Goal: Communication & Community: Answer question/provide support

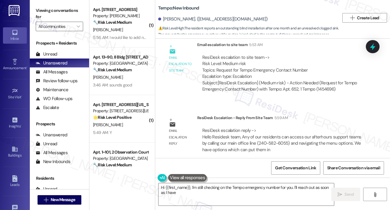
scroll to position [641, 0]
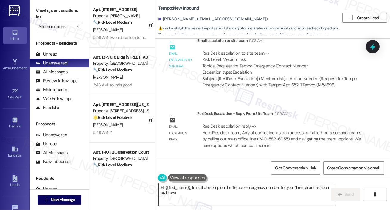
click at [210, 193] on textarea "Hi {{first_name}}, I'm still checking on the Tempo emergency number for you. I'…" at bounding box center [245, 195] width 175 height 22
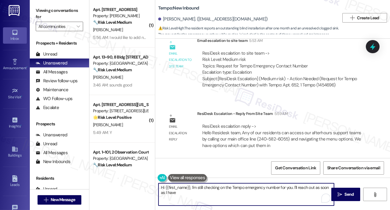
drag, startPoint x: 192, startPoint y: 187, endPoint x: 204, endPoint y: 207, distance: 23.3
click at [204, 207] on div "Hi {{first_name}}, I'm still checking on the Tempo emergency number for you. I'…" at bounding box center [272, 200] width 235 height 45
paste textarea "Residents can access our after-hours support teams by calling our main office l…"
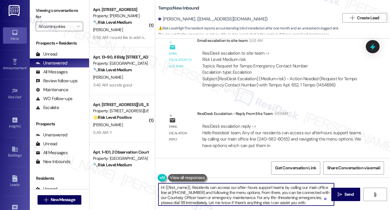
click at [198, 188] on textarea "Hi {{first_name}}, Residents can access our after-hours support teams by callin…" at bounding box center [245, 195] width 175 height 22
type textarea "Hi {{first_name}}, you can access our after-hours support teams by calling our …"
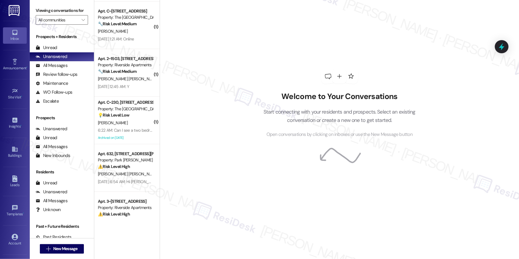
scroll to position [68, 0]
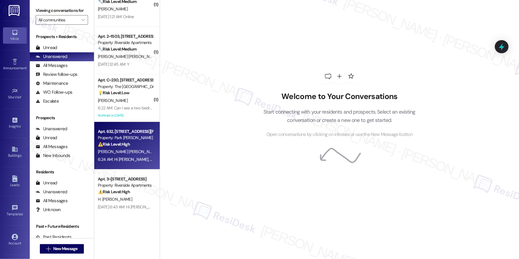
click at [131, 129] on div "Apt. 632, 2000 North Adams Street" at bounding box center [125, 132] width 55 height 6
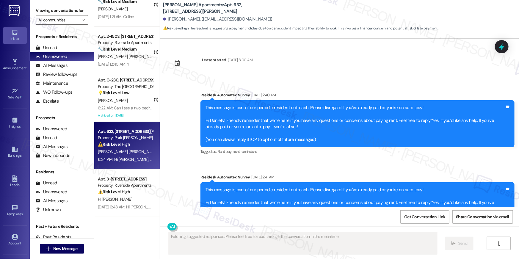
scroll to position [1535, 0]
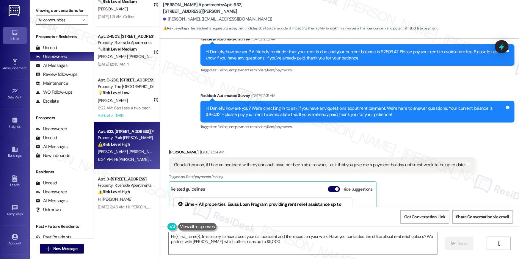
type textarea "Hi {{first_name}}, I'm so sorry to hear about your car accident and the impact …"
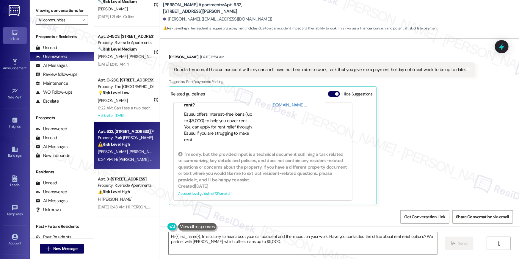
scroll to position [1722, 0]
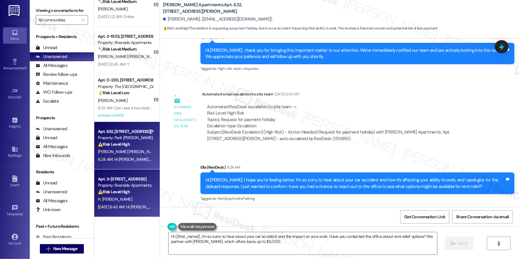
click at [124, 185] on div "Property: Riverside Apartments" at bounding box center [125, 185] width 55 height 6
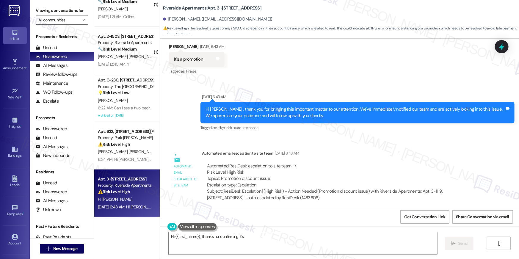
scroll to position [708, 0]
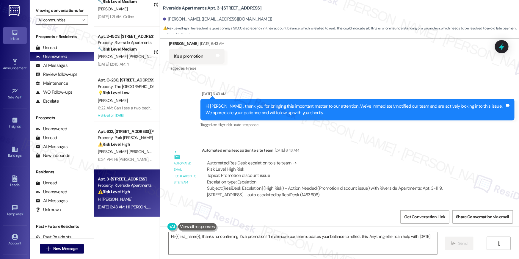
type textarea "Hi {{first_name}}, thanks for confirming it's a promotion! I'll make sure our t…"
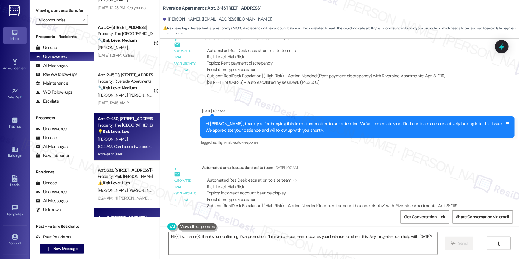
scroll to position [0, 0]
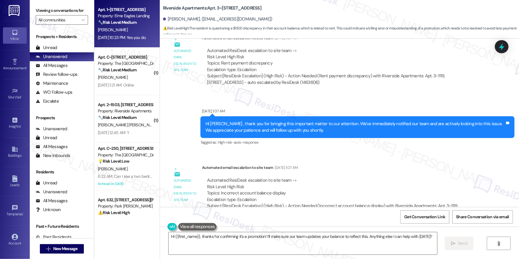
click at [131, 33] on div "A. Parkinson" at bounding box center [125, 29] width 56 height 7
type textarea "Fetching suggested responses. Please feel free to read through the conversation…"
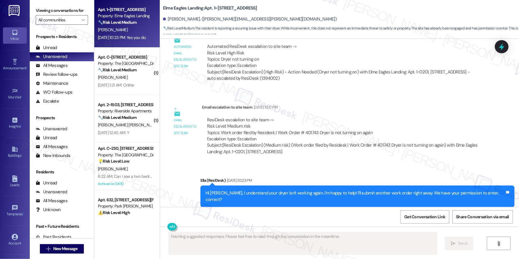
scroll to position [2804, 0]
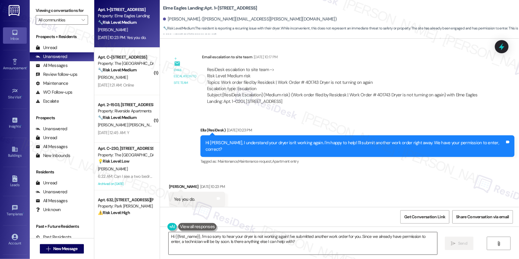
click at [300, 246] on textarea "Hi {{first_name}}, I'm so sorry to hear your dryer is not working again! I've s…" at bounding box center [303, 243] width 269 height 22
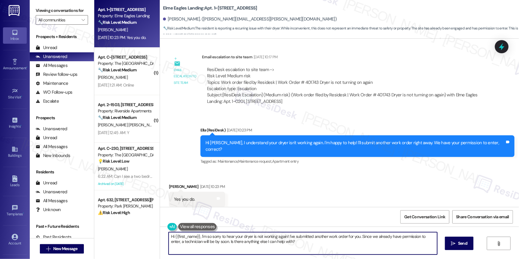
drag, startPoint x: 300, startPoint y: 246, endPoint x: 415, endPoint y: 250, distance: 115.6
click at [300, 246] on textarea "Hi {{first_name}}, I'm so sorry to hear your dryer is not working again! I've s…" at bounding box center [303, 243] width 269 height 22
paste textarea "Thank you, {{first_name}}! I’ve submitted your request, and our maintenance tea…"
type textarea "Thank you, {{first_name}}! I’ve submitted your request, and our maintenance tea…"
click at [457, 246] on span "Send" at bounding box center [463, 243] width 12 height 6
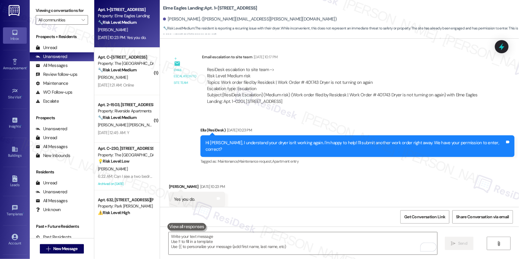
click at [131, 69] on strong "🔧 Risk Level: Medium" at bounding box center [117, 69] width 39 height 5
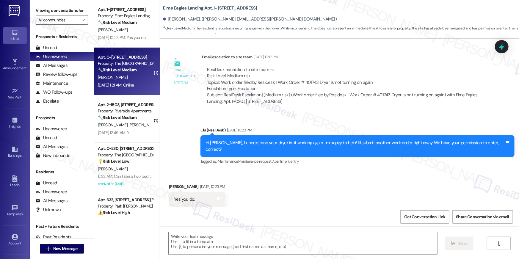
type textarea "Fetching suggested responses. Please feel free to read through the conversation…"
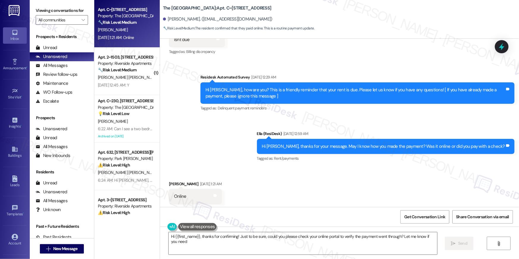
scroll to position [3697, 0]
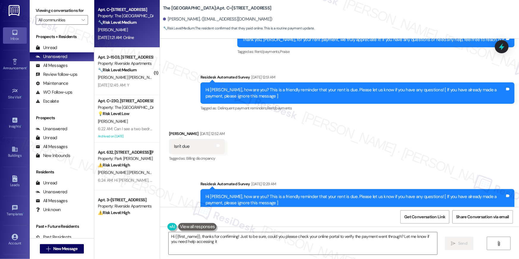
type textarea "Hi {{first_name}}, thanks for confirming! Just to be sure, could you please che…"
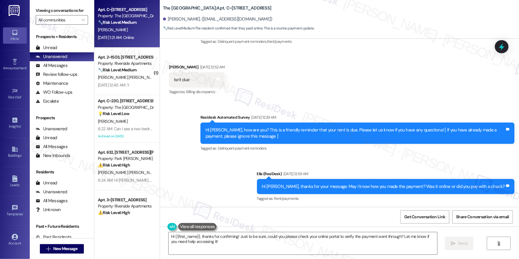
scroll to position [3804, 0]
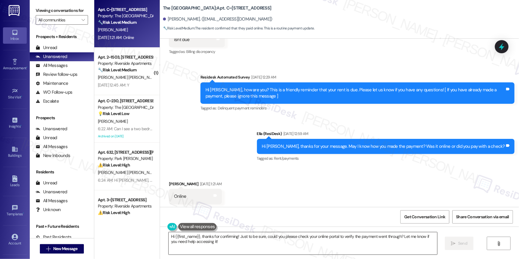
click at [266, 240] on textarea "Hi {{first_name}}, thanks for confirming! Just to be sure, could you please che…" at bounding box center [303, 243] width 269 height 22
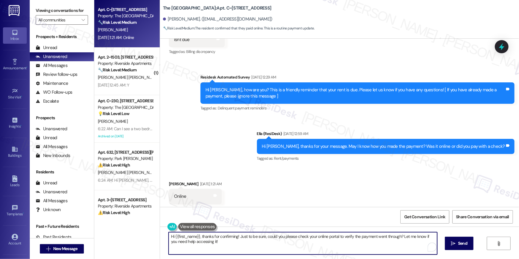
click at [266, 240] on textarea "Hi {{first_name}}, thanks for confirming! Just to be sure, could you please che…" at bounding box center [303, 243] width 269 height 22
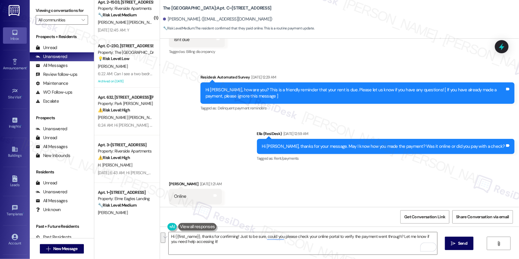
scroll to position [68, 0]
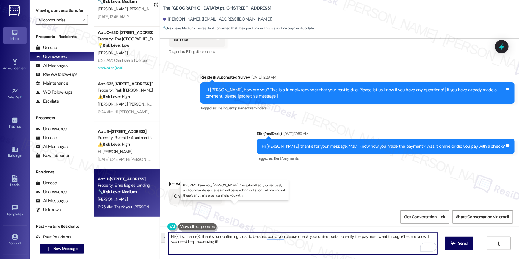
click at [135, 196] on div "A. Parkinson" at bounding box center [125, 199] width 56 height 7
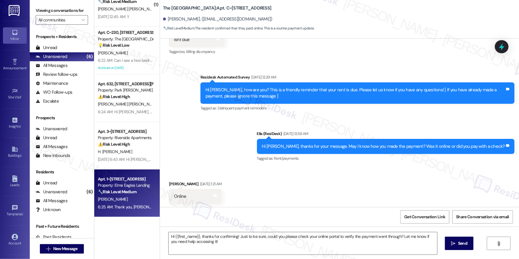
type textarea "Fetching suggested responses. Please feel free to read through the conversation…"
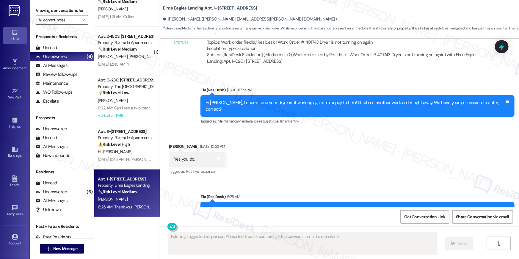
scroll to position [2854, 0]
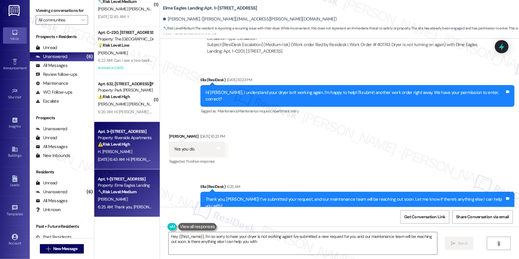
type textarea "Hey {{first_name}}, I'm so sorry to hear your dryer is not working again! I've …"
click at [128, 152] on div "H. Saroja Ivaturi" at bounding box center [125, 151] width 56 height 7
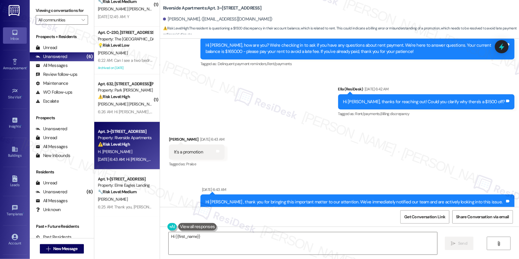
scroll to position [708, 0]
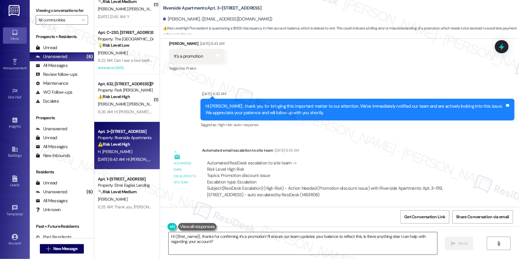
click at [238, 243] on textarea "Hi {{first_name}}, thanks for confirming it's a promotion! I'll ensure our team…" at bounding box center [303, 243] width 269 height 22
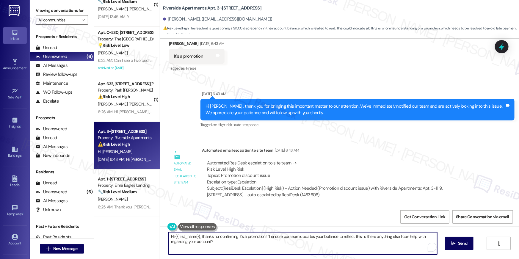
drag, startPoint x: 239, startPoint y: 244, endPoint x: 362, endPoint y: 250, distance: 123.6
click at [200, 235] on textarea "Hi {{first_name}}, thanks for confirming it's a promotion! I'll ensure our team…" at bounding box center [303, 243] width 269 height 22
click at [242, 237] on textarea "Hi {{first_name}}, just checking in to see if you recieved your rent concession" at bounding box center [303, 243] width 269 height 22
type textarea "Hi {{first_name}}, just checking in to see if someone from the site team has re…"
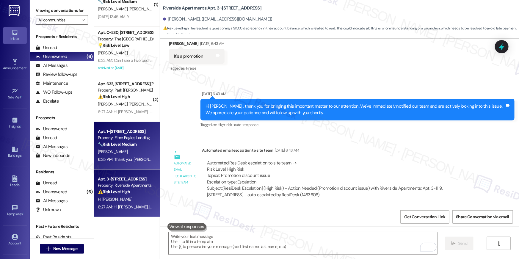
click at [137, 152] on div "A. Parkinson" at bounding box center [125, 151] width 56 height 7
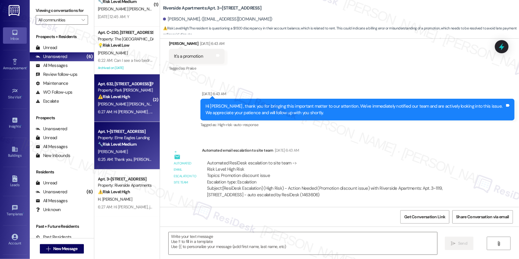
type textarea "Fetching suggested responses. Please feel free to read through the conversation…"
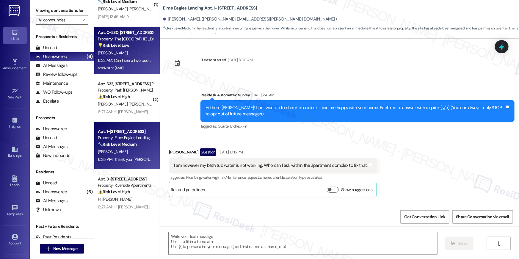
click at [121, 65] on div "Archived on 10/15/2024" at bounding box center [125, 67] width 56 height 7
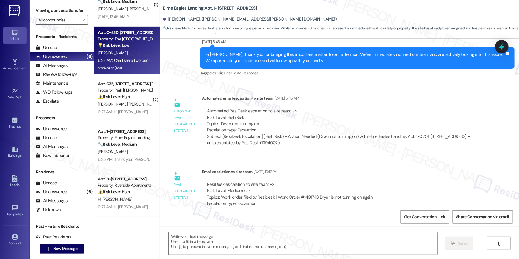
type textarea "Fetching suggested responses. Please feel free to read through the conversation…"
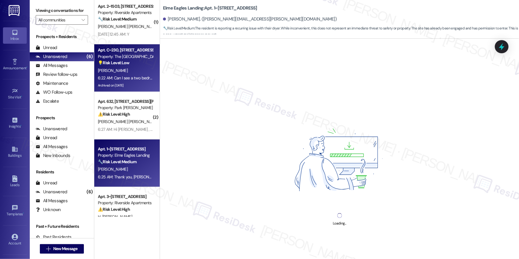
scroll to position [0, 0]
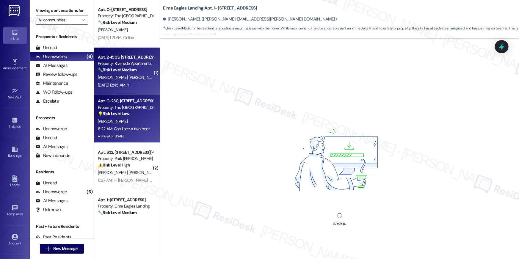
click at [123, 88] on div "Sep 10, 2025 at 12:45 AM: Y Sep 10, 2025 at 12:45 AM: Y" at bounding box center [125, 85] width 56 height 7
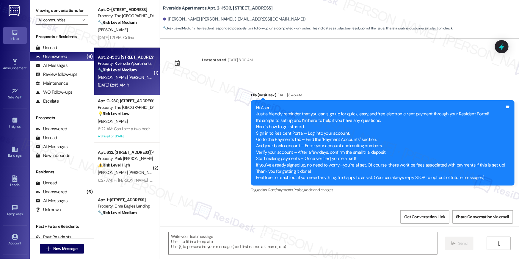
type textarea "Fetching suggested responses. Please feel free to read through the conversation…"
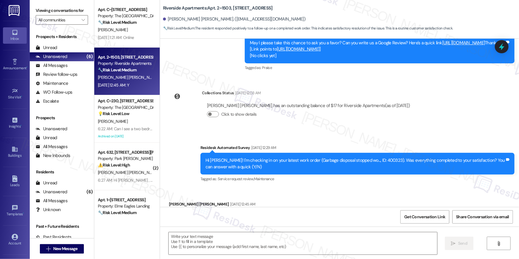
scroll to position [528, 0]
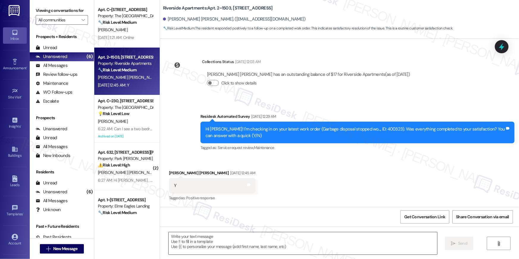
click at [341, 241] on textarea at bounding box center [303, 243] width 269 height 22
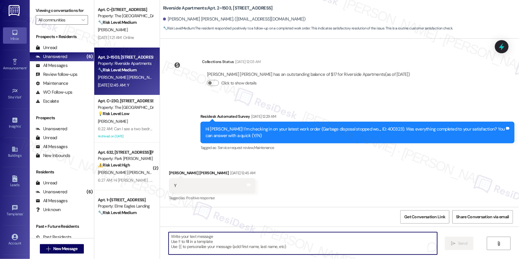
click at [294, 240] on textarea "To enrich screen reader interactions, please activate Accessibility in Grammarl…" at bounding box center [303, 243] width 269 height 22
paste textarea "Hi {{first_name}}, I’m glad to hear your work order has been completed! If anyt…"
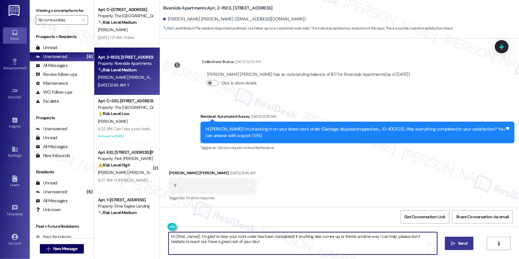
type textarea "Hi {{first_name}}, I’m glad to hear your work order has been completed! If anyt…"
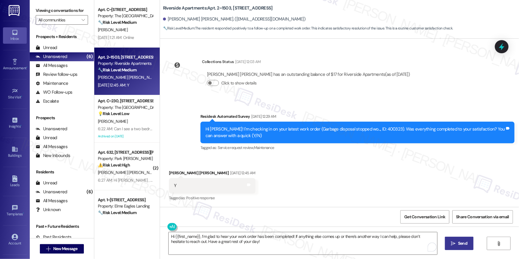
click at [473, 241] on button " Send" at bounding box center [459, 243] width 29 height 13
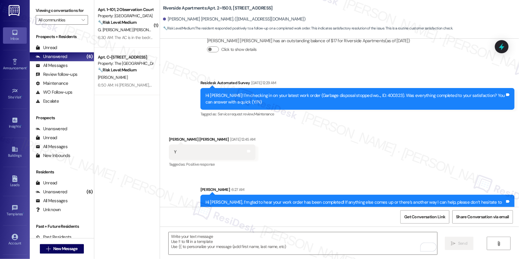
scroll to position [576, 0]
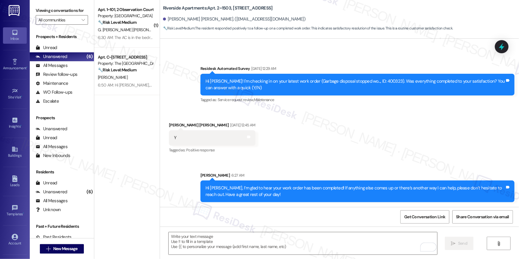
click at [336, 116] on div "Received via SMS [PERSON_NAME] [PERSON_NAME] [DATE] 12:45 AM Y Tags and notes T…" at bounding box center [339, 134] width 359 height 50
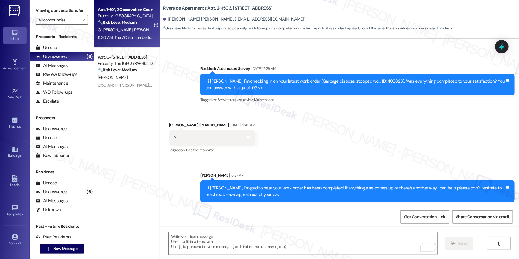
click at [123, 32] on div "G. [PERSON_NAME] [PERSON_NAME] Raghavankutty" at bounding box center [125, 29] width 56 height 7
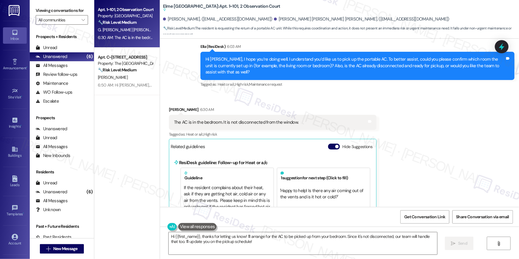
scroll to position [711, 0]
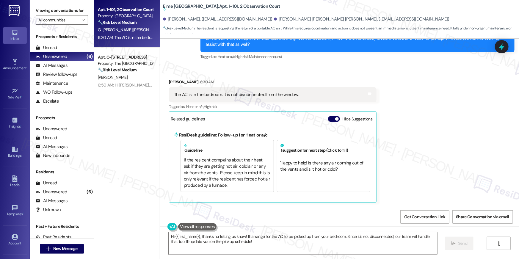
click at [324, 256] on div "Hi {{first_name}}, thanks for letting us know! I'll arrange for the AC to be pi…" at bounding box center [339, 249] width 359 height 45
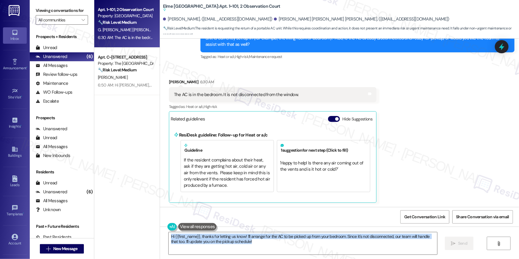
click at [324, 256] on div "Hi {{first_name}}, thanks for letting us know! I'll arrange for the AC to be pi…" at bounding box center [339, 249] width 359 height 45
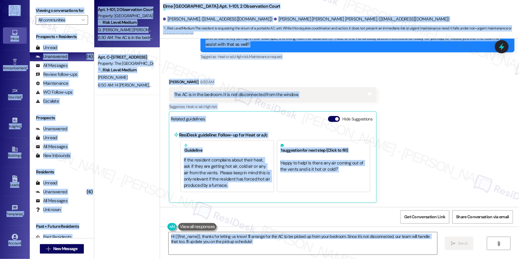
click at [422, 123] on div "Received via SMS [PERSON_NAME] 6:30 AM The AC is in the bedroom. It is not disc…" at bounding box center [339, 136] width 359 height 142
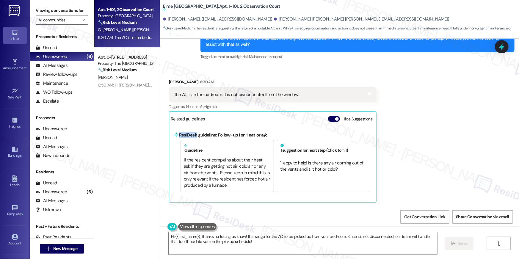
click at [422, 123] on div "Received via SMS Mahadevan Raghavankutty 6:30 AM The AC is in the bedroom. It i…" at bounding box center [339, 136] width 359 height 142
click at [271, 252] on textarea "Hi {{first_name}}, thanks for letting us know! I'll arrange for the AC to be pi…" at bounding box center [303, 243] width 269 height 22
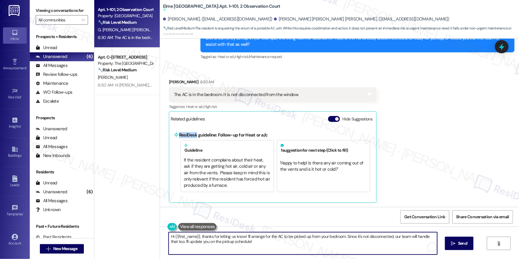
click at [271, 252] on textarea "Hi {{first_name}}, thanks for letting us know! I'll arrange for the AC to be pi…" at bounding box center [303, 243] width 269 height 22
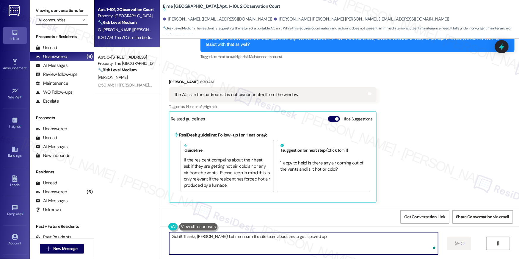
type textarea "Got it! Thanks, Mahadevan! Let me inform the site team about this to get it pic…"
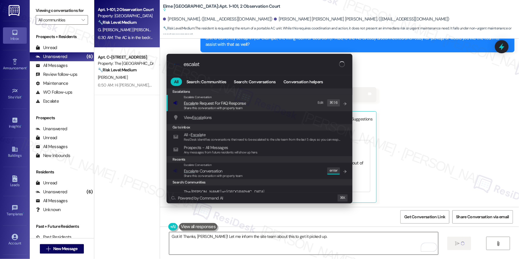
type input "escalate"
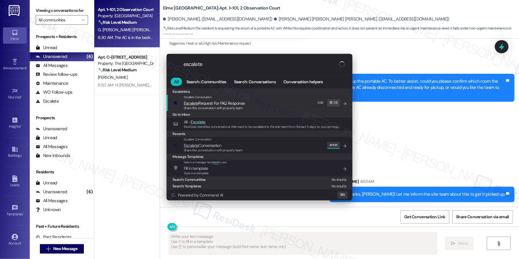
type textarea "Fetching suggested responses. Please feel free to read through the conversation…"
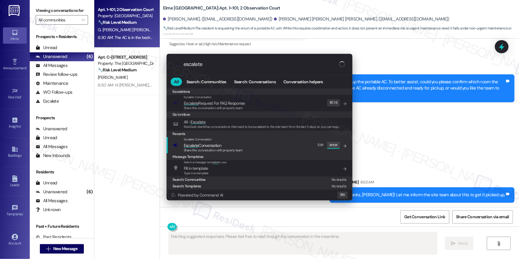
type input "escalate"
click at [261, 150] on div "Escalate Conversation Escalate Conversation Share this conversation with proper…" at bounding box center [260, 145] width 174 height 16
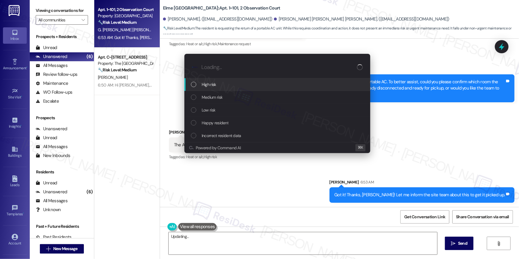
click at [229, 100] on div "Medium risk" at bounding box center [278, 97] width 174 height 7
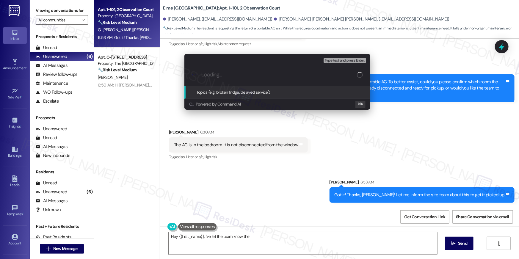
type textarea "Hey {{first_name}}, I've let the team know the"
type input "P"
type textarea "Hey {{first_name}}, I've let the team know the AC in"
type input "Pi"
type textarea "Hey {{first_name}}, I've let the team know the AC in the"
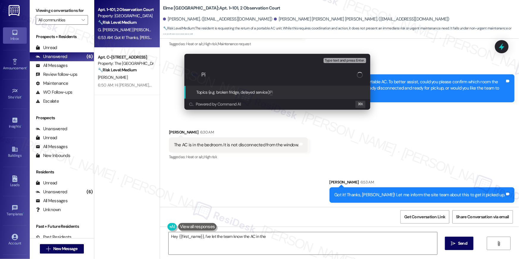
type input "Pic"
type textarea "Hey {{first_name}}, I've let the team know the AC in the bedroom needs"
type input "Pick"
type textarea "Hey {{first_name}}, I've let the team know the AC in the bedroom needs disconne…"
type input "Pick"
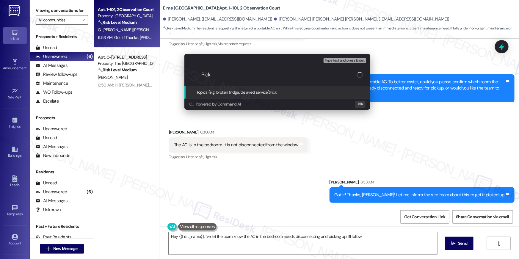
type textarea "Hey {{first_name}}, I've let the team know the AC in the bedroom needs disconne…"
type input "Pick u"
type textarea "Hey {{first_name}}, I've let the team know the AC in the bedroom needs disconne…"
type input "Pick up"
type textarea "Hey {{first_name}}, I've let the team know the AC in the bedroom needs disconne…"
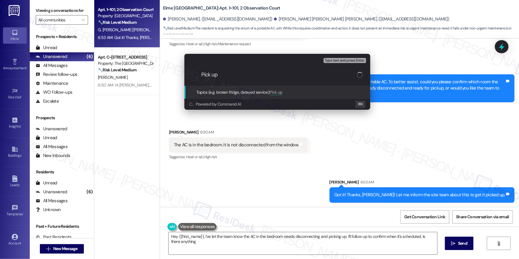
type input "Pick up"
type textarea "Hey {{first_name}}, I've let the team know the AC in the bedroom needs disconne…"
type input "Pick up p"
type textarea "Hey {{first_name}}, I've let the team know the AC in the bedroom needs disconne…"
type input "Pick up portable AC"
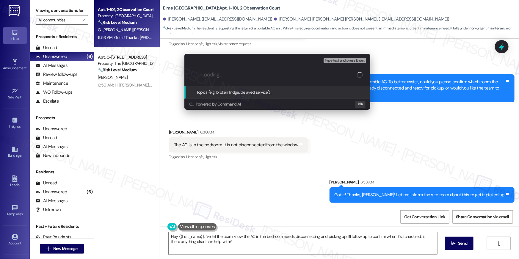
paste input "Pick up portable AC"
type input "Pick up portable AC"
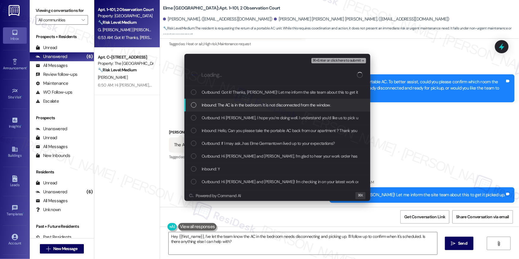
drag, startPoint x: 193, startPoint y: 107, endPoint x: 195, endPoint y: 93, distance: 14.1
click at [193, 107] on div "List of options" at bounding box center [193, 104] width 5 height 5
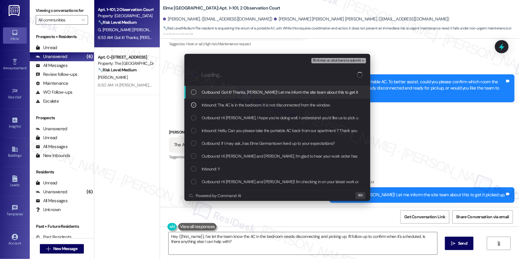
click at [195, 92] on div "List of options" at bounding box center [193, 92] width 5 height 5
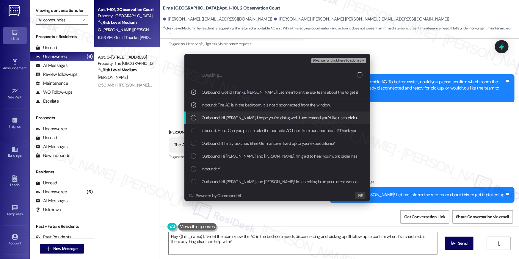
drag, startPoint x: 195, startPoint y: 119, endPoint x: 194, endPoint y: 128, distance: 9.5
click at [194, 119] on div "List of options" at bounding box center [193, 117] width 5 height 5
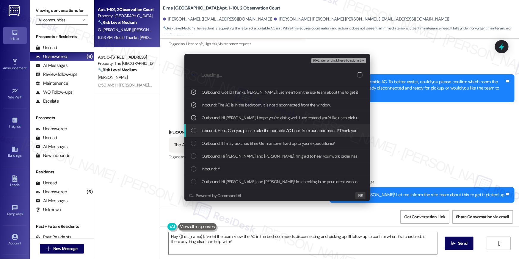
drag, startPoint x: 194, startPoint y: 128, endPoint x: 200, endPoint y: 129, distance: 5.7
click at [194, 128] on div "List of options" at bounding box center [193, 130] width 5 height 5
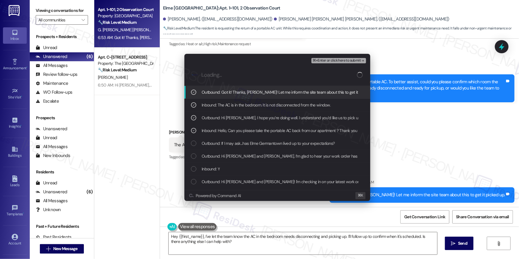
click at [337, 59] on span "⌘+Enter or click here to submit" at bounding box center [337, 61] width 48 height 4
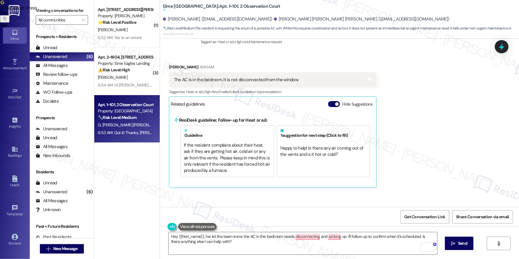
scroll to position [762, 0]
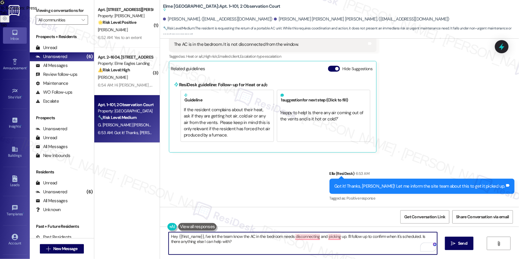
click at [326, 245] on textarea "Hey {{first_name}}, I've let the team know the AC in the bedroom needs disconne…" at bounding box center [303, 243] width 269 height 22
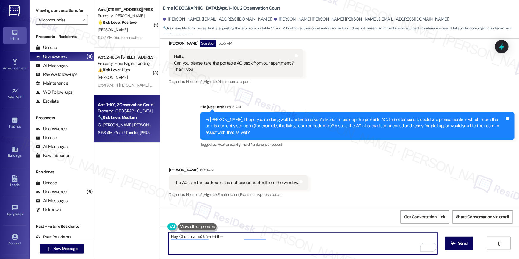
scroll to position [604, 0]
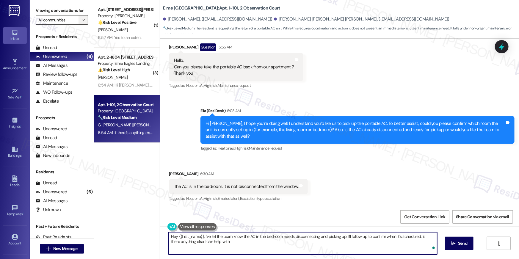
type textarea "Hey {{first_name}}, I've let the team know the AC in the bedroom needs disconne…"
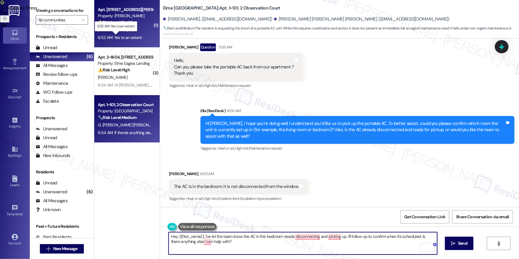
click at [131, 35] on div "6:52 AM: Yes to an extent 6:52 AM: Yes to an extent" at bounding box center [120, 37] width 44 height 5
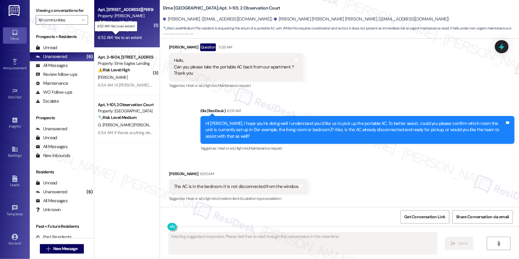
scroll to position [366, 0]
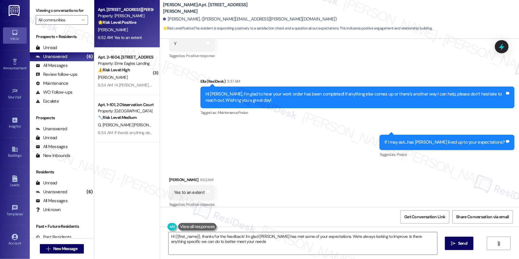
type textarea "Hi {{first_name}}, thanks for the feedback! I'm glad Elme Conyers has met some …"
drag, startPoint x: 330, startPoint y: 242, endPoint x: 330, endPoint y: 246, distance: 3.6
click at [330, 243] on textarea "Hi {{first_name}}, thanks for the feedback! I'm glad Elme Conyers has met some …" at bounding box center [303, 243] width 269 height 22
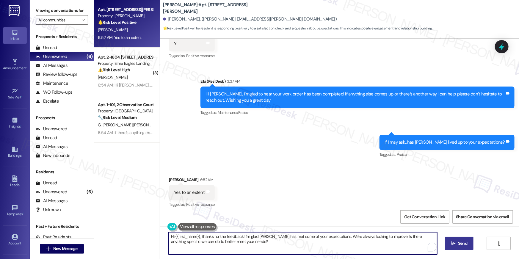
click at [456, 244] on span " Send" at bounding box center [459, 243] width 19 height 6
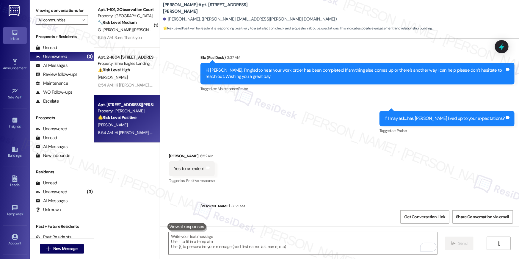
scroll to position [414, 0]
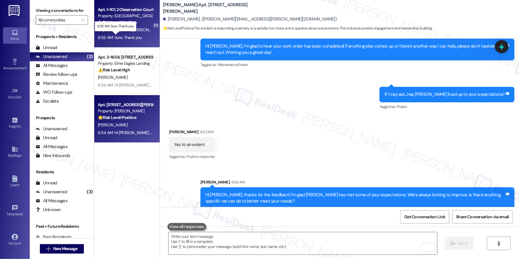
click at [134, 35] on div "6:55 AM: Sure. Thank you 6:55 AM: Sure. Thank you" at bounding box center [120, 37] width 44 height 5
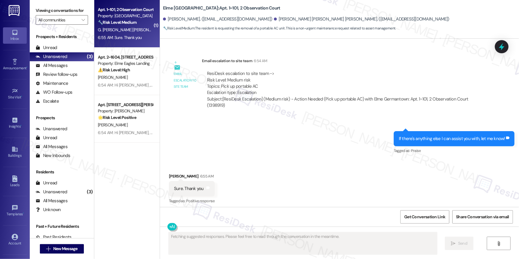
scroll to position [820, 0]
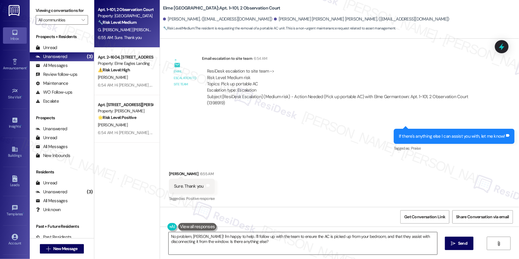
click at [268, 241] on textarea "No problem, Mahadevan! I'm happy to help. I'll follow up with the team to ensur…" at bounding box center [303, 243] width 269 height 22
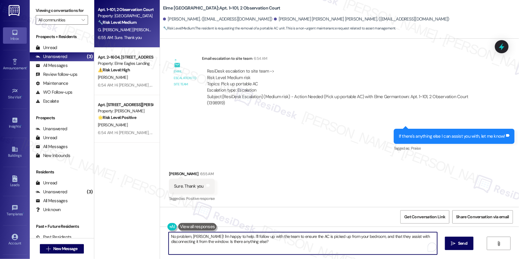
click at [268, 241] on textarea "No problem, Mahadevan! I'm happy to help. I'll follow up with the team to ensur…" at bounding box center [303, 243] width 269 height 22
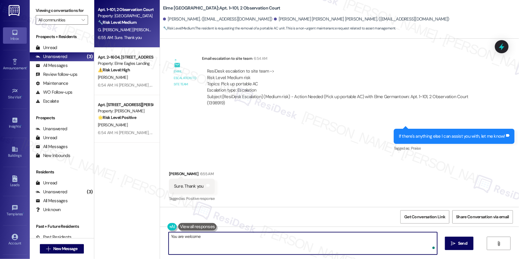
type textarea "You are welcome!"
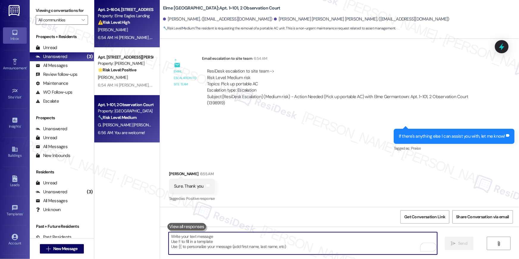
click at [123, 27] on div "J. Howell" at bounding box center [125, 29] width 56 height 7
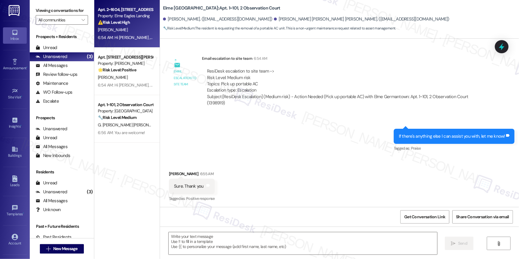
type textarea "Fetching suggested responses. Please feel free to read through the conversation…"
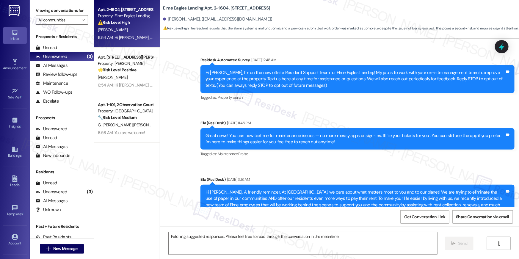
scroll to position [3824, 0]
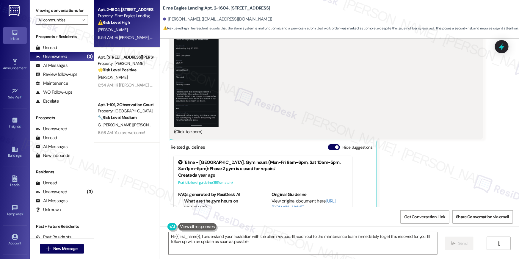
type textarea "Hi {{first_name}}, I understand your frustration with the alarm keypad. I'll re…"
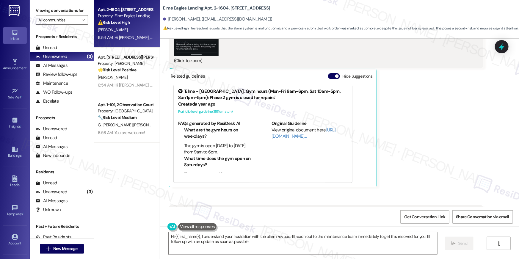
scroll to position [3481, 0]
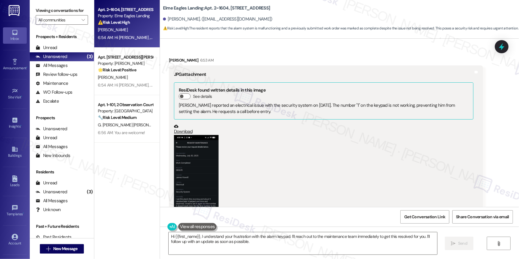
click at [187, 151] on button "Zoom image" at bounding box center [196, 184] width 45 height 99
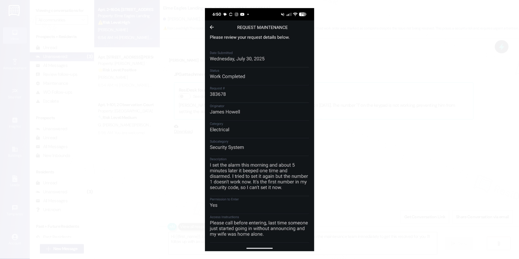
click at [357, 134] on button "Unzoom image" at bounding box center [259, 129] width 519 height 259
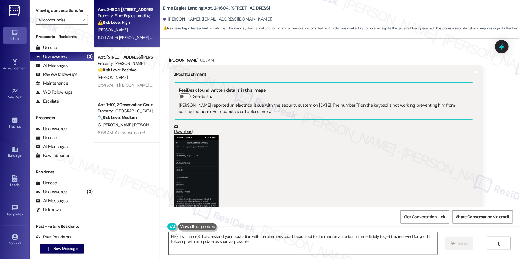
click at [287, 249] on textarea "Hi {{first_name}}, I understand your frustration with the alarm keypad. I'll re…" at bounding box center [303, 243] width 269 height 22
click at [289, 249] on textarea "Hi {{first_name}}, I understand your frustration with the alarm keypad. I'll re…" at bounding box center [303, 243] width 269 height 22
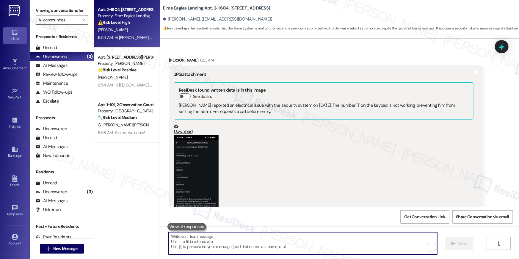
type textarea "T"
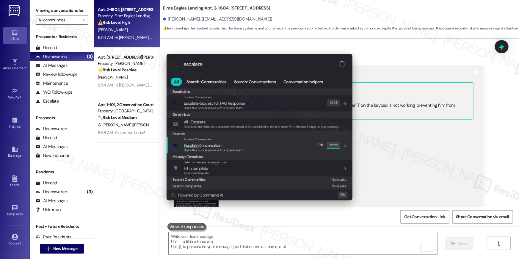
type input "escalate"
click at [239, 149] on span "Share this conversation with property team" at bounding box center [213, 150] width 59 height 4
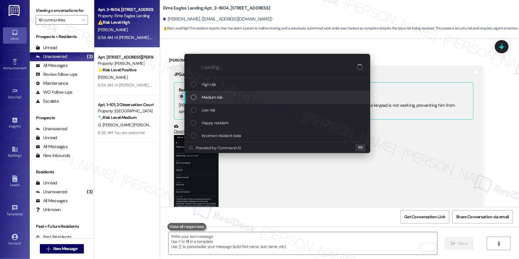
click at [221, 99] on span "Medium risk" at bounding box center [212, 97] width 21 height 7
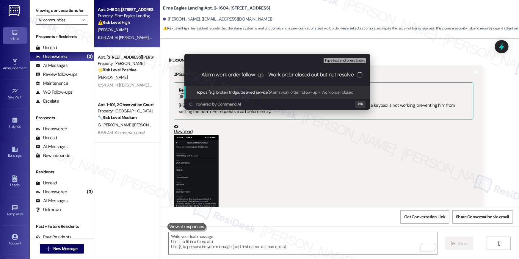
type input "Alarm work order follow-up - Work order closed out but not resolved"
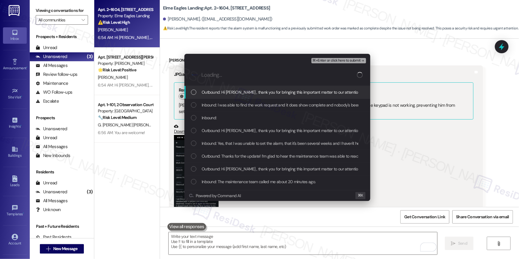
click at [192, 93] on div "List of options" at bounding box center [193, 92] width 5 height 5
click at [193, 101] on div "Inbound: I was able to find the work request and it does show complete and nobo…" at bounding box center [278, 105] width 186 height 13
click at [193, 94] on div "List of options" at bounding box center [193, 92] width 5 height 5
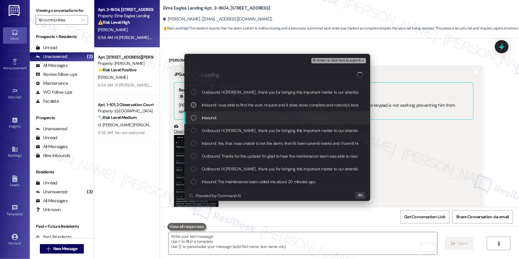
click at [193, 117] on div "List of options" at bounding box center [193, 117] width 5 height 5
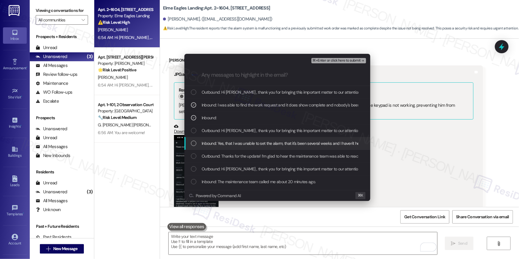
click at [193, 143] on div "List of options" at bounding box center [193, 143] width 5 height 5
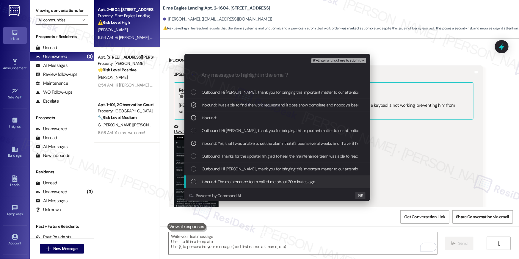
click at [192, 180] on div "List of options" at bounding box center [193, 181] width 5 height 5
click at [192, 180] on icon "List of options" at bounding box center [194, 182] width 4 height 4
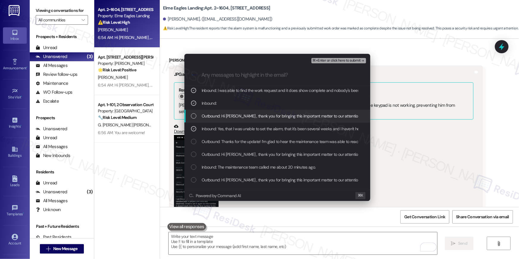
scroll to position [24, 0]
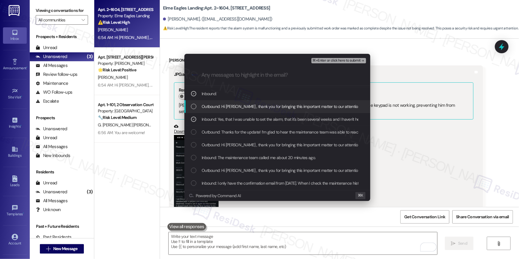
click at [346, 61] on span "⌘+Enter or click here to submit" at bounding box center [337, 61] width 48 height 4
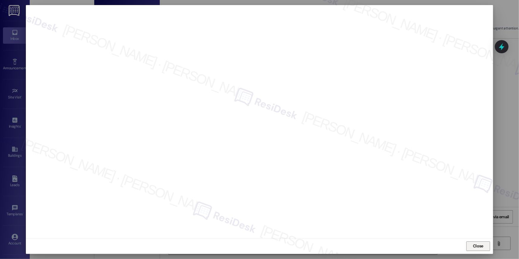
click at [473, 248] on span "Close" at bounding box center [478, 246] width 13 height 6
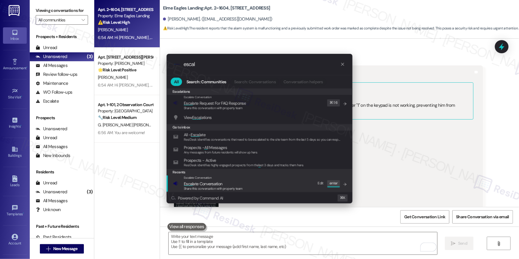
type input "escal"
click at [223, 187] on span "Share this conversation with property team" at bounding box center [213, 189] width 59 height 4
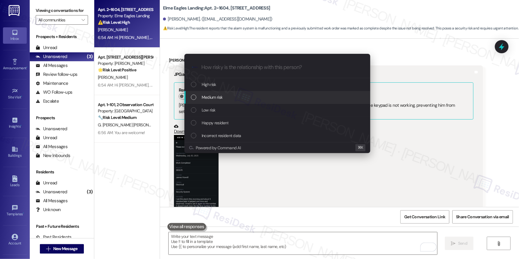
click at [217, 97] on span "Medium risk" at bounding box center [212, 97] width 21 height 7
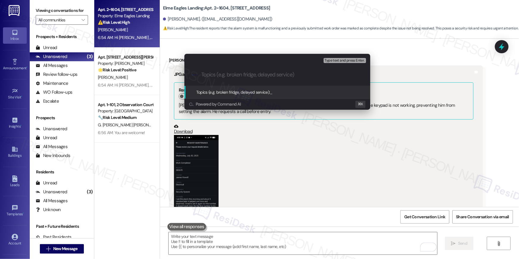
paste input "Alarm work order follow-up - Work order closed out but not resolved"
type input "Alarm work order follow-up - Work order closed out but not resolved"
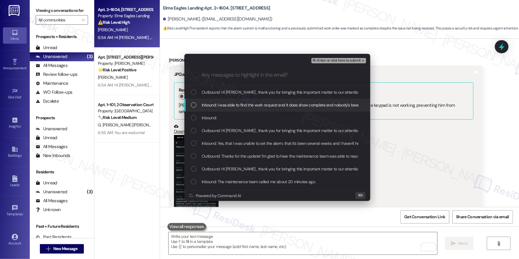
click at [218, 108] on span "Inbound: I was able to find the work request and it does show complete and nobo…" at bounding box center [387, 105] width 370 height 7
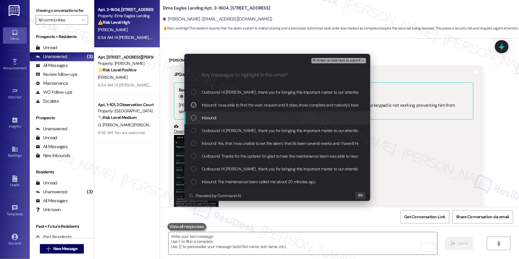
click at [214, 115] on span "Inbound:" at bounding box center [209, 118] width 15 height 7
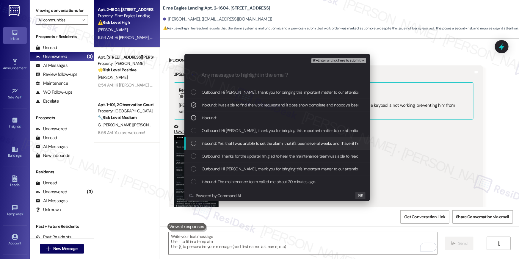
click at [209, 147] on div "Inbound: Yes, that I was unable to set the alarm, that it's been several weeks …" at bounding box center [278, 143] width 186 height 13
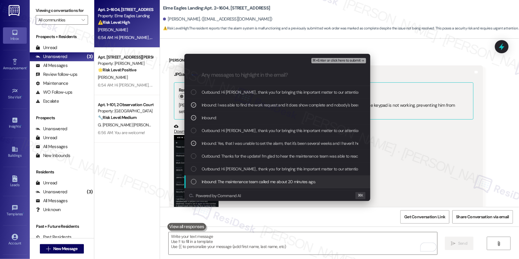
click at [216, 180] on span "Inbound: The maintenance team called me about 20 minutes ago." at bounding box center [259, 182] width 114 height 7
click at [218, 180] on span "Inbound: The maintenance team called me about 20 minutes ago." at bounding box center [259, 182] width 114 height 7
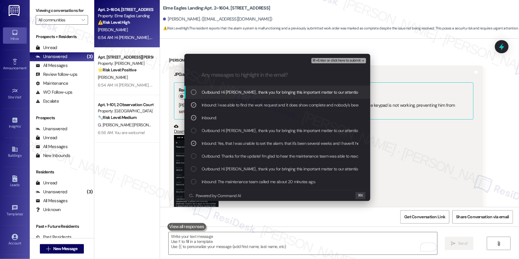
click at [335, 60] on span "⌘+Enter or click here to submit" at bounding box center [337, 61] width 48 height 4
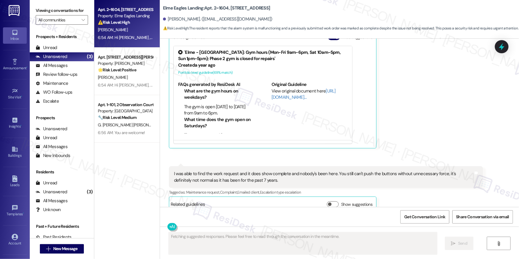
scroll to position [3824, 0]
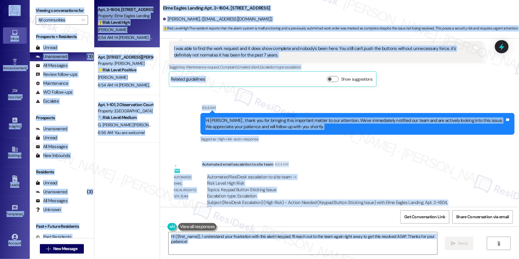
click at [404, 170] on div "Automated ResiDesk escalation to site team -> Risk Level: High Risk Topics: Key…" at bounding box center [342, 193] width 281 height 47
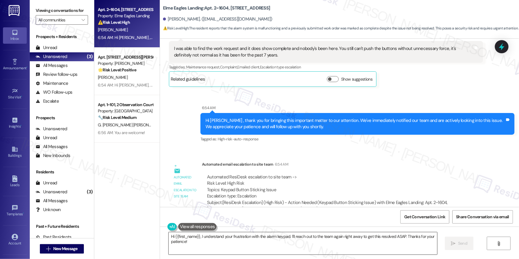
click at [353, 251] on textarea "Hi {{first_name}}, I understand your frustration with the alarm keypad. I'll re…" at bounding box center [303, 243] width 269 height 22
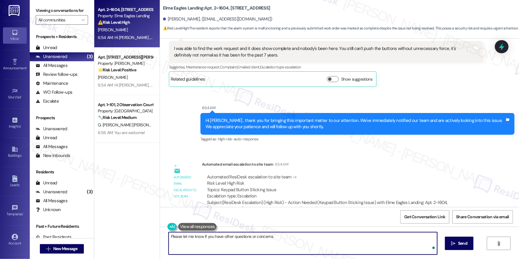
type textarea "Please let me know if you have other questions or concerns."
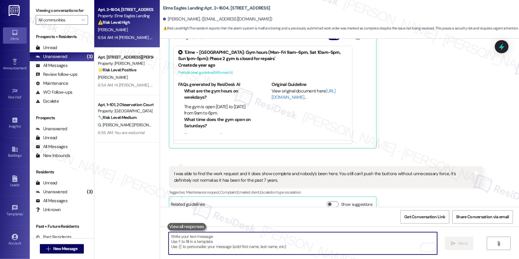
scroll to position [3694, 0]
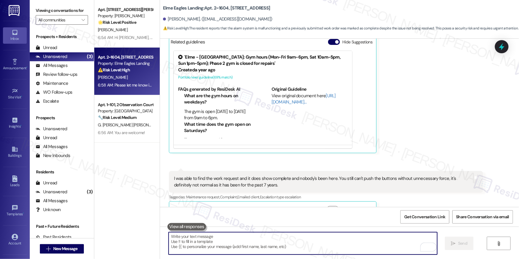
click at [127, 52] on div "Apt. 2~1604, 860 Rock Quarry Road Property: Elme Eagles Landing ⚠️ Risk Level: …" at bounding box center [126, 72] width 65 height 48
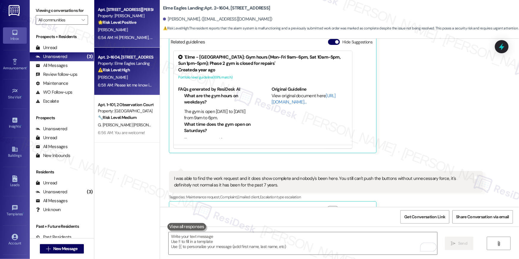
click at [125, 27] on div "H. Morgan" at bounding box center [125, 29] width 56 height 7
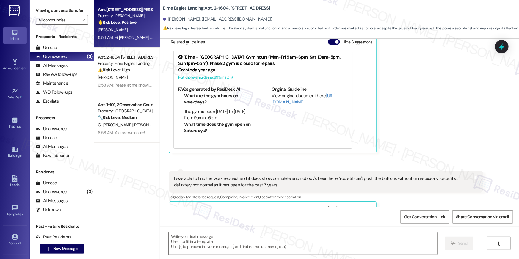
type textarea "Fetching suggested responses. Please feel free to read through the conversation…"
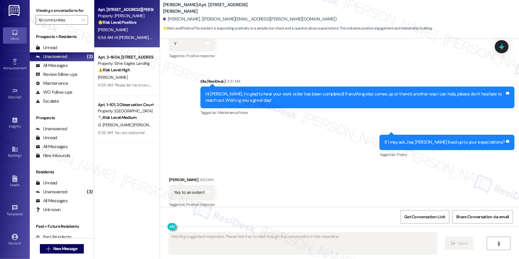
scroll to position [423, 0]
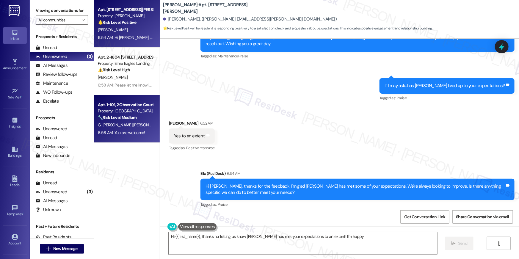
type textarea "Hi {{first_name}}, thanks for letting us know Elme Conyers has met your expecta…"
click at [138, 120] on div "🔧 Risk Level: Medium The resident is requesting the removal of a portable AC un…" at bounding box center [125, 118] width 55 height 6
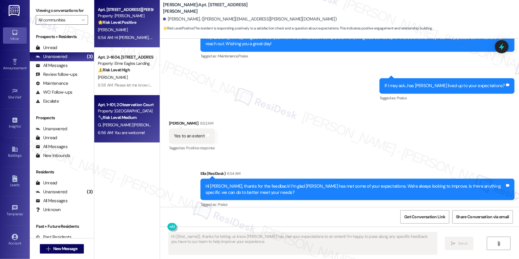
type textarea "Fetching suggested responses. Please feel free to read through the conversation…"
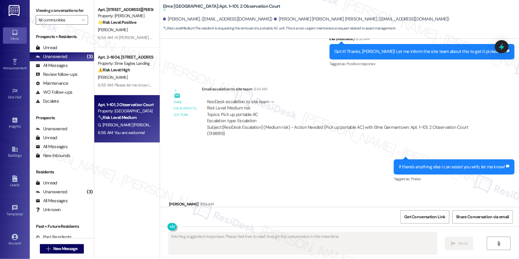
scroll to position [851, 0]
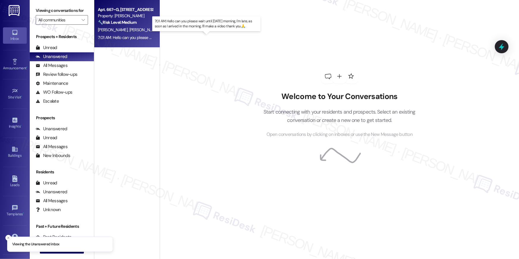
click at [132, 36] on div "7:01 AM: Hello can you please wait until [DATE] morning, I'm late, as soon as I…" at bounding box center [207, 37] width 218 height 5
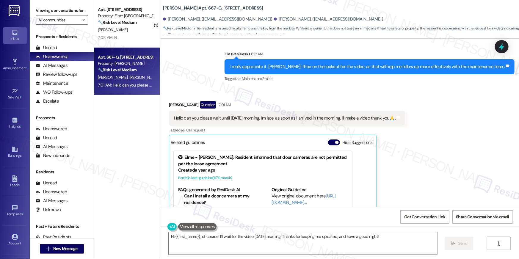
scroll to position [3064, 0]
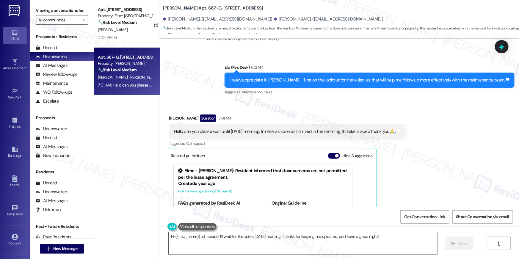
click at [209, 243] on textarea "Hi {{first_name}}, of course! I'll wait for the video [DATE] morning. Thanks fo…" at bounding box center [303, 243] width 269 height 22
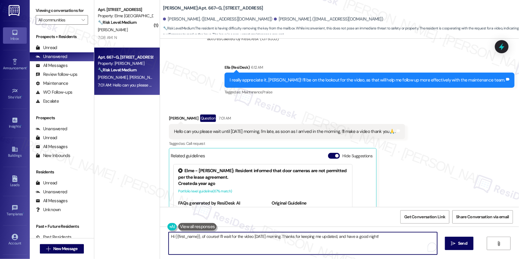
drag, startPoint x: 198, startPoint y: 238, endPoint x: 147, endPoint y: 234, distance: 51.6
click at [147, 234] on div "( 1 ) Apt. 3223, 205 Century Place Property: Elme Alexandria 🔧 Risk Level: Medi…" at bounding box center [306, 129] width 425 height 259
click at [182, 234] on textarea "Of course! I'll wait for the video tomorrow morning. Thanks for keeping me upda…" at bounding box center [303, 243] width 269 height 22
click at [263, 238] on textarea "Of course, Beatrice! I'll wait for the video tomorrow morning. Thanks for keepi…" at bounding box center [303, 243] width 269 height 22
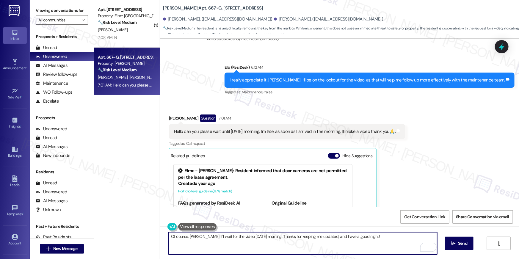
type textarea "Of course, [PERSON_NAME]! I'll wait for the video [DATE]. Thanks for keeping me…"
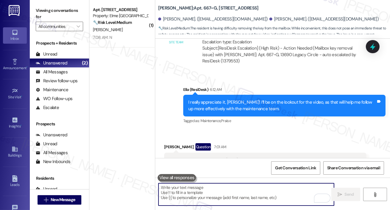
scroll to position [3205, 0]
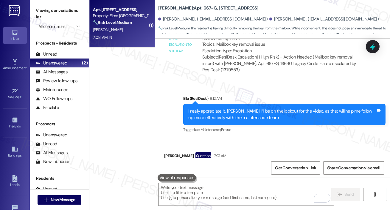
click at [118, 31] on div "[PERSON_NAME]" at bounding box center [120, 29] width 56 height 7
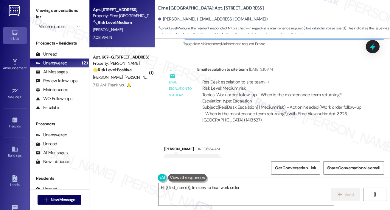
scroll to position [1498, 0]
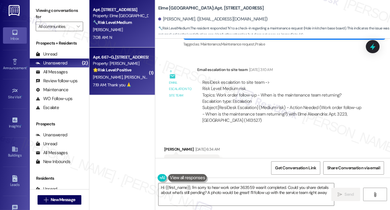
type textarea "Hi {{first_name}}, I'm sorry to hear work order 363559 wasn't completed. Could …"
click at [143, 88] on div "7:19 AM: Thank you 🙏 7:19 AM: Thank you 🙏" at bounding box center [120, 85] width 56 height 7
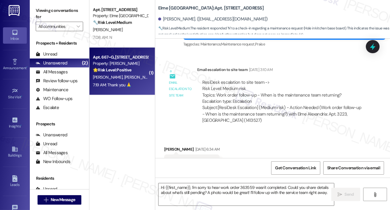
type textarea "Fetching suggested responses. Please feel free to read through the conversation…"
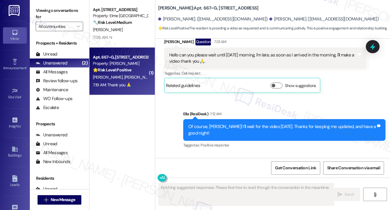
scroll to position [3333, 0]
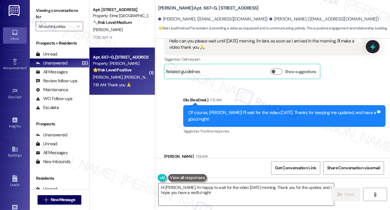
type textarea "Hi Beatrice, I'm happy to wait for the video tomorrow morning. Thank you for th…"
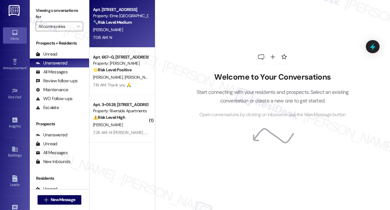
click at [104, 25] on strong "🔧 Risk Level: Medium" at bounding box center [112, 22] width 39 height 5
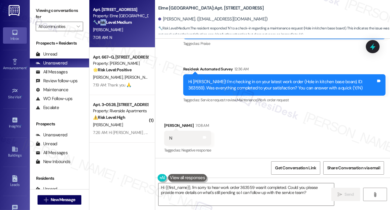
scroll to position [1685, 0]
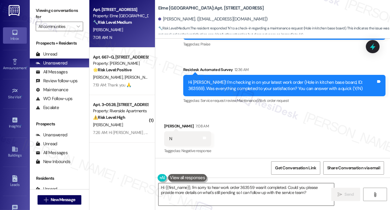
click at [168, 189] on textarea "Hi {{first_name}}, I'm sorry to hear work order 363559 wasn't completed. Could …" at bounding box center [245, 195] width 175 height 22
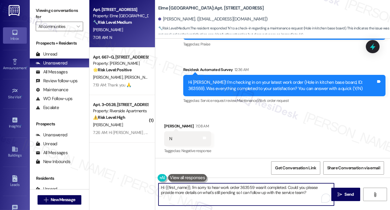
paste textarea "’m sorry to hear your work order hasn’t been fully completed. Could you share a…"
type textarea "Hi {{first_name}}, I’m sorry to hear your work order hasn’t been fully complete…"
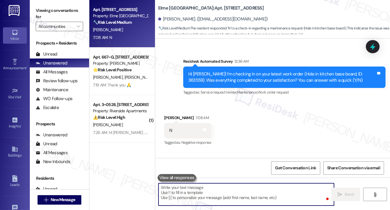
scroll to position [1693, 0]
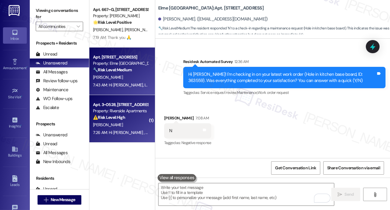
click at [119, 128] on div "[PERSON_NAME]" at bounding box center [120, 124] width 56 height 7
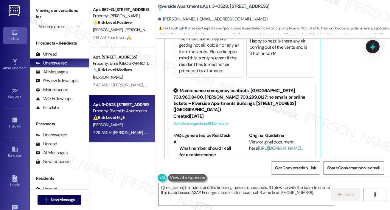
scroll to position [19, 0]
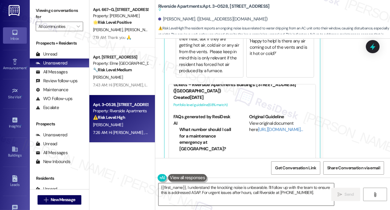
click at [240, 198] on textarea "{{first_name}}, I understand the knocking noise is unbearable. I'll follow up w…" at bounding box center [245, 195] width 175 height 22
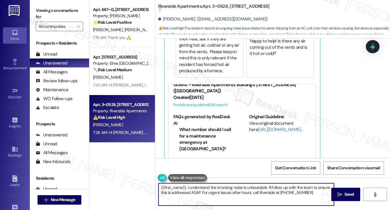
click at [251, 197] on textarea "{{first_name}}, I understand the knocking noise is unbearable. I'll follow up w…" at bounding box center [245, 195] width 175 height 22
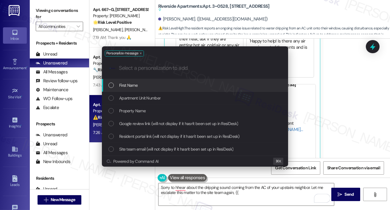
click at [202, 86] on div "First Name" at bounding box center [195, 85] width 174 height 7
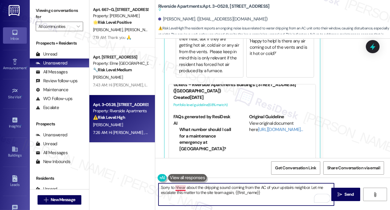
click at [177, 189] on textarea "Sorry to hhear about the dripping sound coming from the AC of your upstairs nei…" at bounding box center [245, 195] width 175 height 22
click at [285, 194] on textarea "Sorry to hear about the dripping sound coming from the AC of your upstairs neig…" at bounding box center [245, 195] width 175 height 22
type textarea "Sorry to hear about the dripping sound coming from the AC of your upstairs neig…"
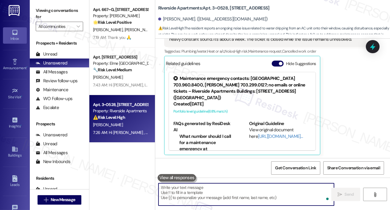
scroll to position [335, 0]
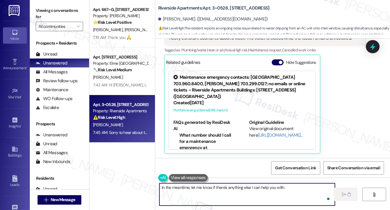
type textarea "In the meantime, let me know if there's anything else I can help you with."
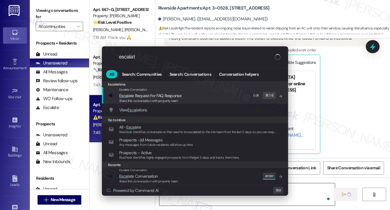
type input "escalate"
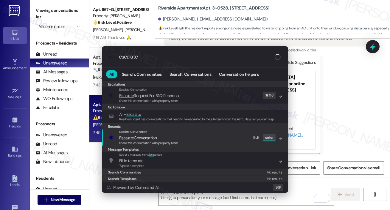
type input "escalate"
click at [165, 137] on span "Escalate Conversation" at bounding box center [148, 138] width 59 height 7
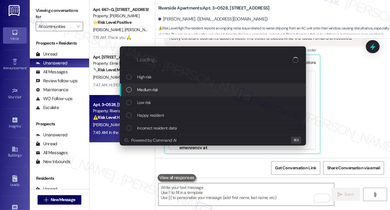
click at [157, 91] on span "Medium risk" at bounding box center [147, 90] width 21 height 7
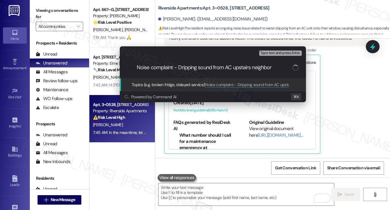
click at [232, 65] on input "Noise complaint - Dripping sound from AC upstairs neighbor" at bounding box center [215, 68] width 156 height 6
type input "Noise complaint - Dripping sound from AC of upstairs neighbor - WO was closes b…"
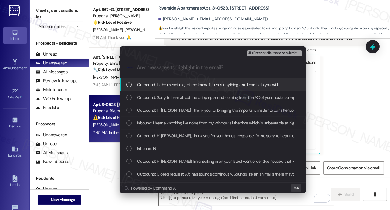
scroll to position [0, 0]
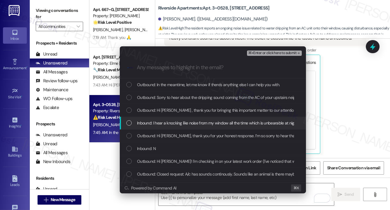
click at [130, 124] on div "List of options" at bounding box center [128, 123] width 5 height 5
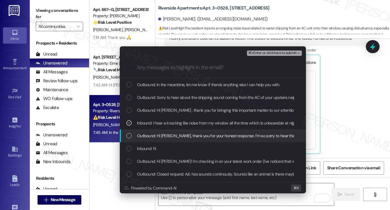
click at [127, 140] on div "Outbound: Hi [PERSON_NAME], thank you for your honest response. I’m so sorry to…" at bounding box center [213, 136] width 186 height 13
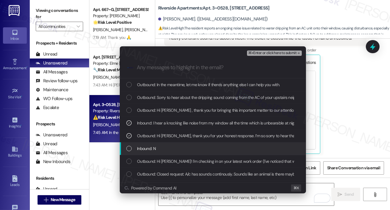
click at [127, 145] on div "Inbound: N" at bounding box center [213, 149] width 186 height 13
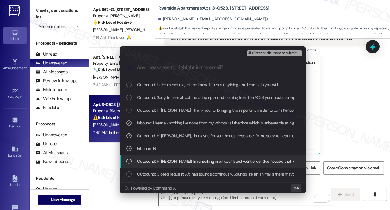
click at [127, 156] on div "Outbound: Hi [PERSON_NAME]! I'm checking in on your latest work order (I've not…" at bounding box center [213, 161] width 186 height 13
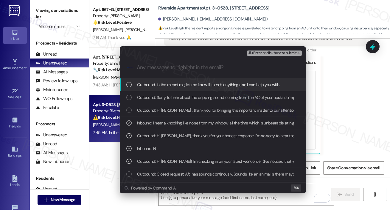
click at [262, 53] on span "⌘+Enter or click here to submit" at bounding box center [272, 53] width 48 height 4
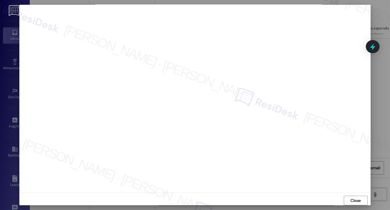
scroll to position [4, 0]
click at [349, 202] on span "Close" at bounding box center [355, 197] width 13 height 9
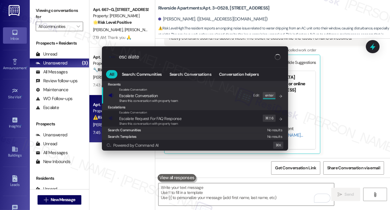
type input "esc alate"
click at [213, 99] on div "Escalate Conversation Escalate Conversation Share this conversation with proper…" at bounding box center [195, 96] width 174 height 16
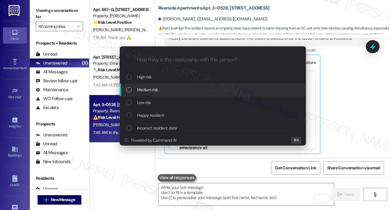
click at [156, 88] on span "Medium risk" at bounding box center [147, 90] width 21 height 7
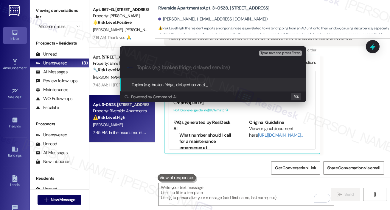
paste input "Noise complaint - Dripping sound from AC of upstairs neighbor - WO was closes b…"
type input "Noise complaint - Dripping sound from AC of upstairs neighbor - WO was closes b…"
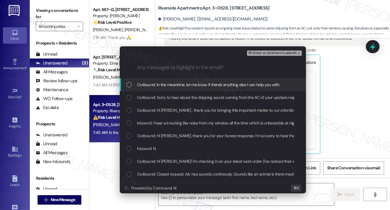
scroll to position [0, 0]
click at [162, 82] on span "Outbound: In the meantime, let me know if there's anything else I can help you …" at bounding box center [208, 85] width 143 height 7
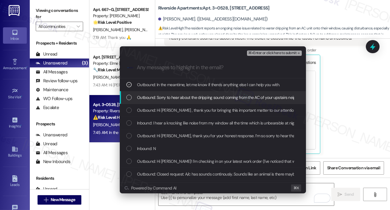
click at [162, 94] on span "Outbound: Sorry to hear about the dripping sound coming from the AC of your ups…" at bounding box center [312, 97] width 350 height 7
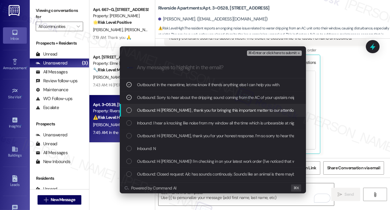
click at [162, 109] on span "Outbound: Hi [PERSON_NAME] , thank you for bringing this important matter to ou…" at bounding box center [337, 110] width 400 height 7
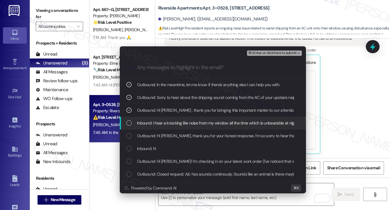
click at [161, 124] on span "Inbound: I hear a knocking like noise from my window all the time which is unbe…" at bounding box center [397, 123] width 521 height 7
click at [164, 133] on span "Outbound: Hi [PERSON_NAME], thank you for your honest response. I’m so sorry to…" at bounding box center [347, 136] width 421 height 7
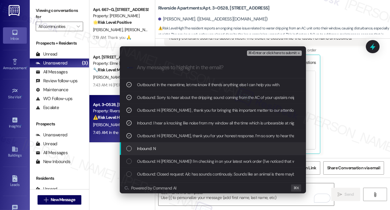
click at [164, 148] on div "Inbound: N" at bounding box center [213, 149] width 174 height 7
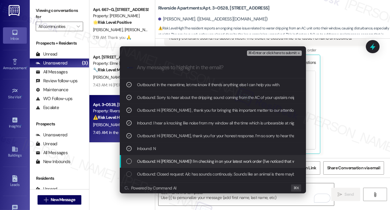
click at [161, 161] on span "Outbound: Hi [PERSON_NAME]! I'm checking in on your latest work order (I've not…" at bounding box center [357, 161] width 440 height 7
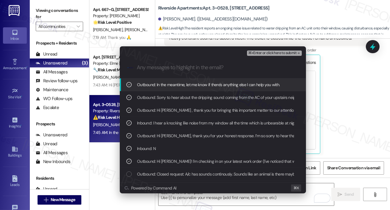
click at [177, 81] on div "Outbound: In the meantime, let me know if there's anything else I can help you …" at bounding box center [213, 85] width 186 height 13
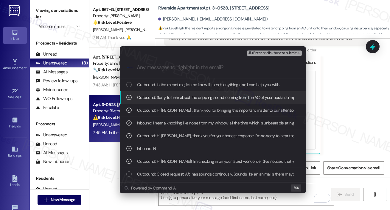
click at [177, 95] on span "Outbound: Sorry to hear about the dripping sound coming from the AC of your ups…" at bounding box center [312, 97] width 350 height 7
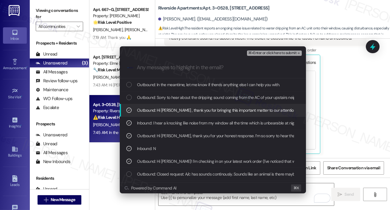
click at [225, 109] on span "Outbound: Hi [PERSON_NAME] , thank you for bringing this important matter to ou…" at bounding box center [337, 110] width 400 height 7
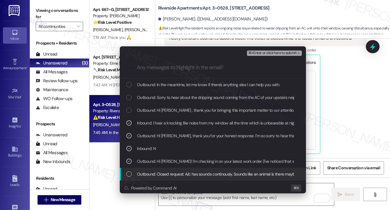
click at [219, 176] on span "Outbound: Closed request: A/c has sounds continously. Sounds like an animal is …" at bounding box center [225, 174] width 177 height 7
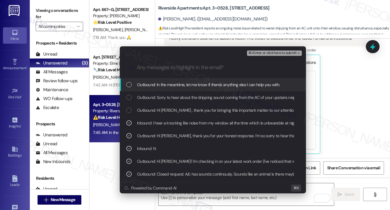
click at [277, 55] on span "⌘+Enter or click here to submit" at bounding box center [272, 53] width 48 height 4
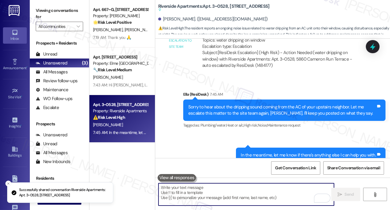
scroll to position [667, 0]
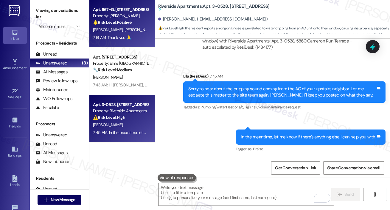
click at [124, 31] on span "[PERSON_NAME]" at bounding box center [139, 29] width 30 height 5
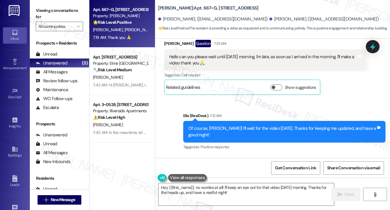
scroll to position [3333, 0]
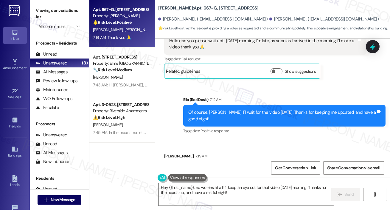
click at [209, 187] on textarea "Hey {{first_name}}, no worries at all! I'll keep an eye out for that video [DAT…" at bounding box center [245, 195] width 175 height 22
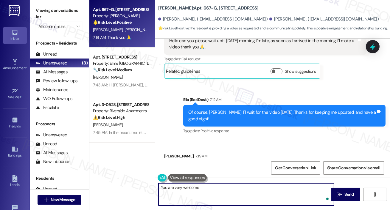
type textarea "You are very welcome!"
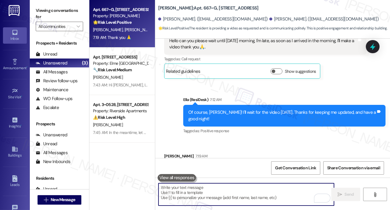
scroll to position [3333, 0]
